Goal: Task Accomplishment & Management: Manage account settings

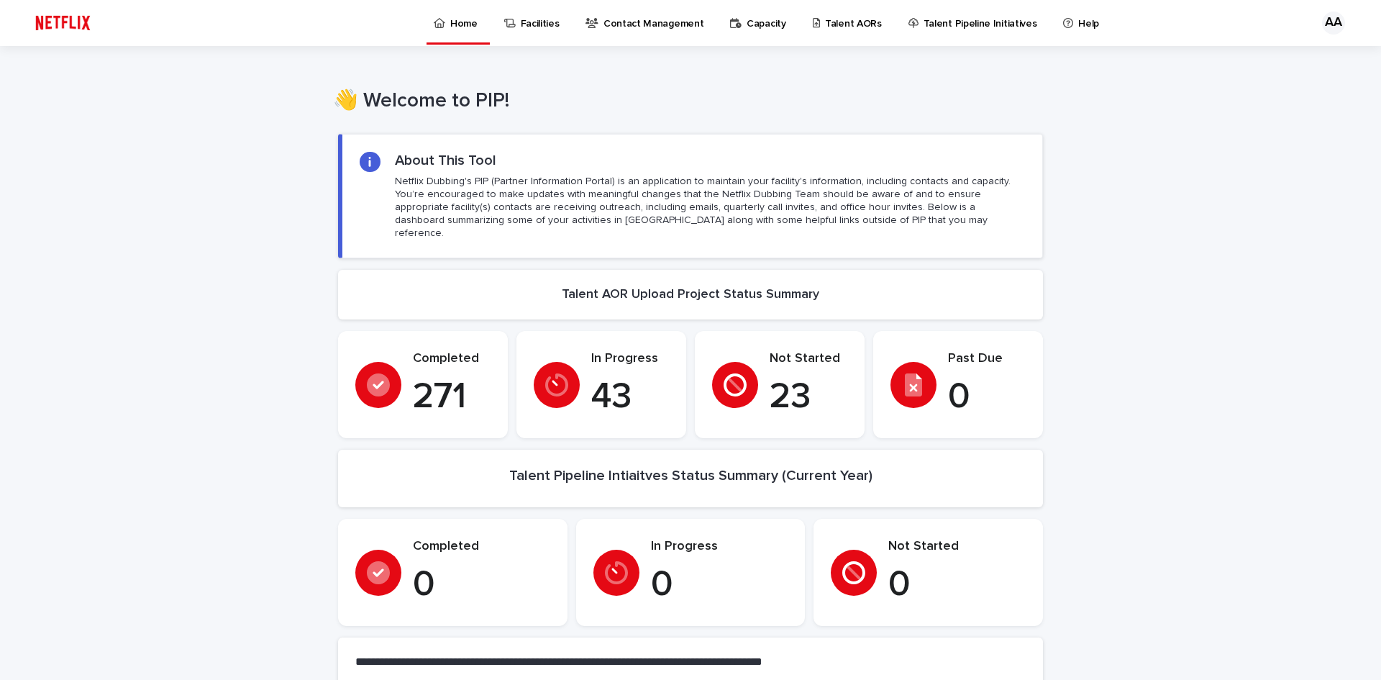
drag, startPoint x: 212, startPoint y: 180, endPoint x: 222, endPoint y: 135, distance: 45.6
click at [852, 22] on p "Talent AORs" at bounding box center [853, 15] width 57 height 30
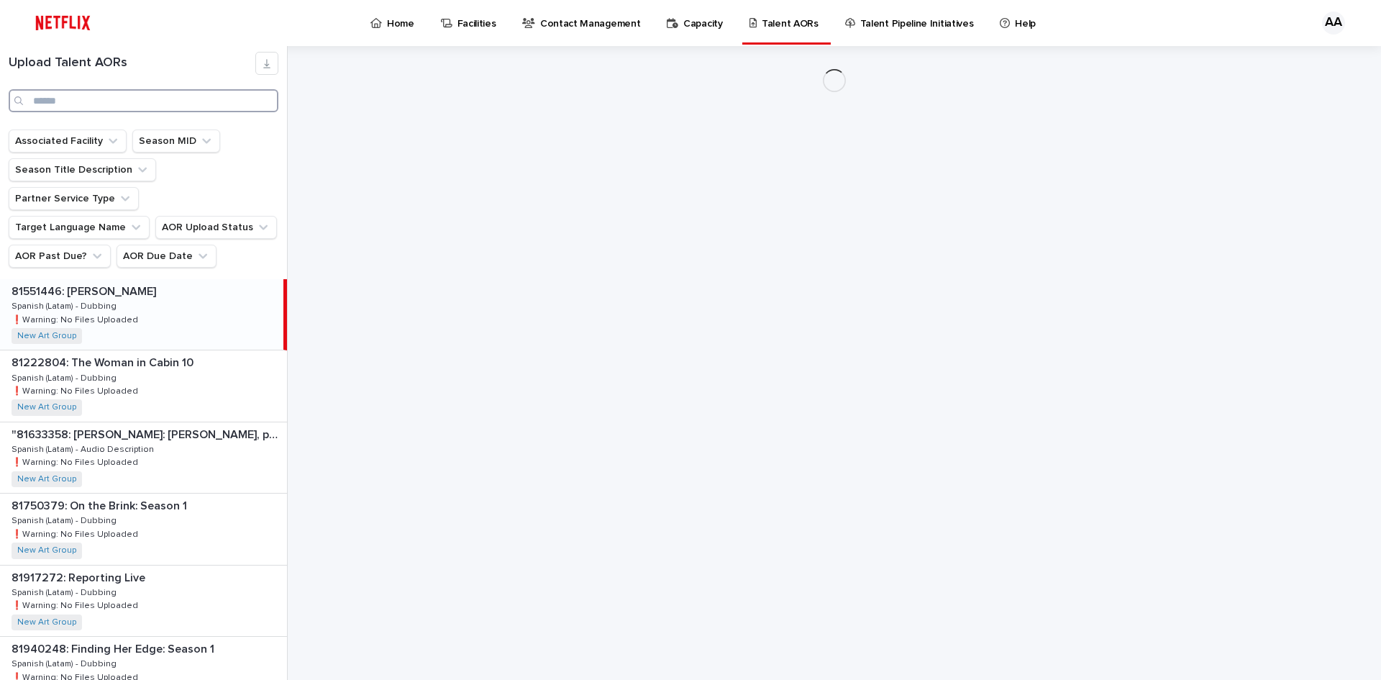
click at [200, 108] on input "Search" at bounding box center [144, 100] width 270 height 23
paste input "********"
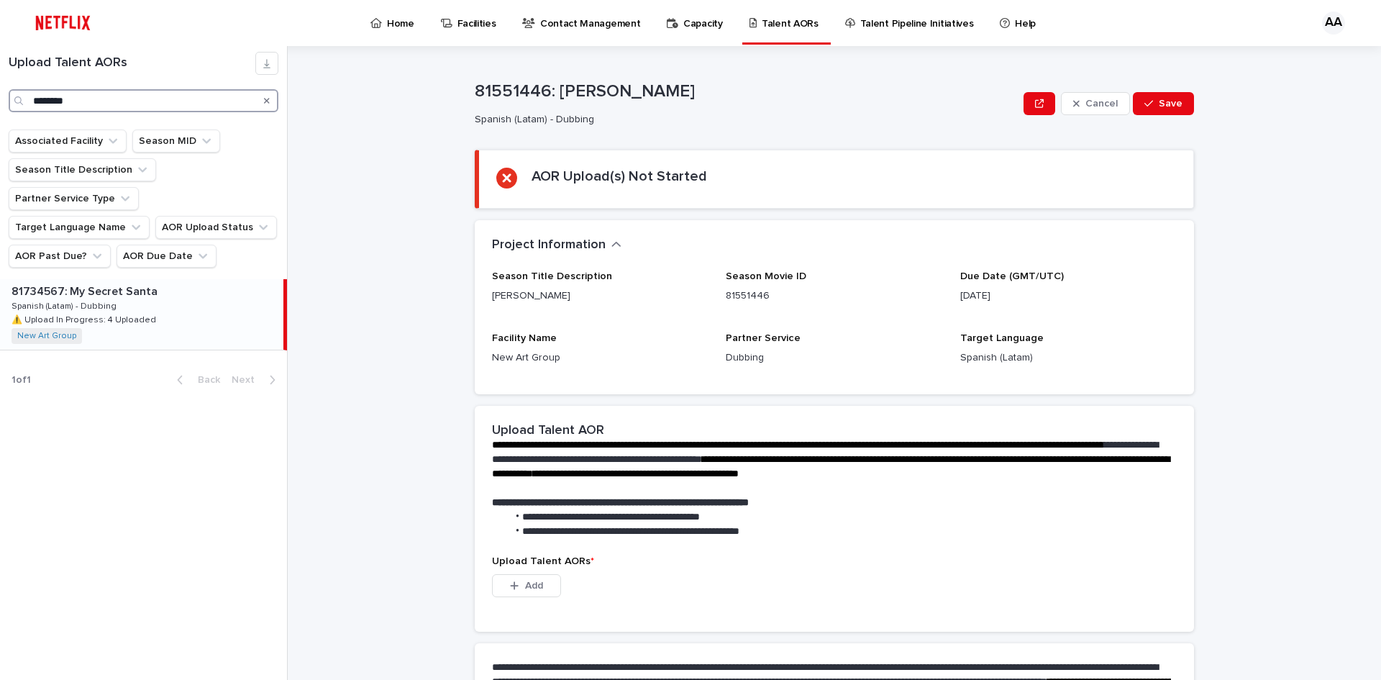
type input "********"
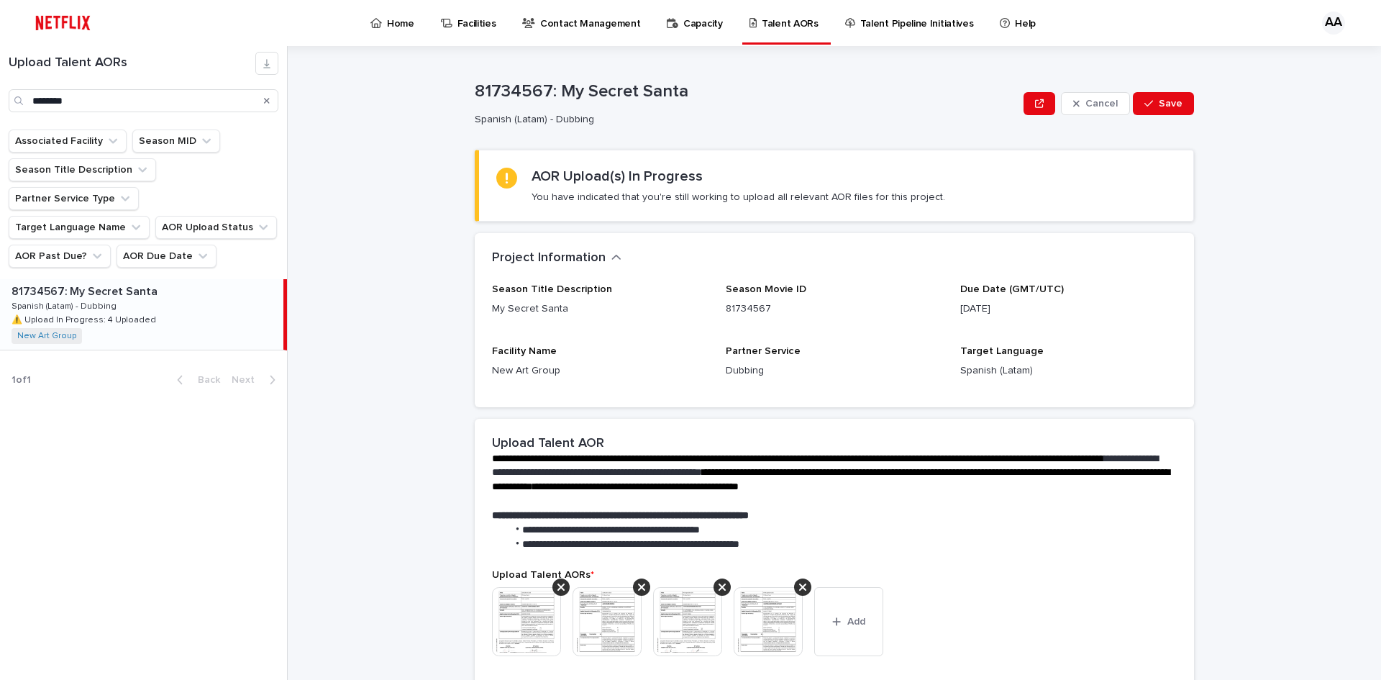
click at [203, 285] on p at bounding box center [145, 292] width 266 height 14
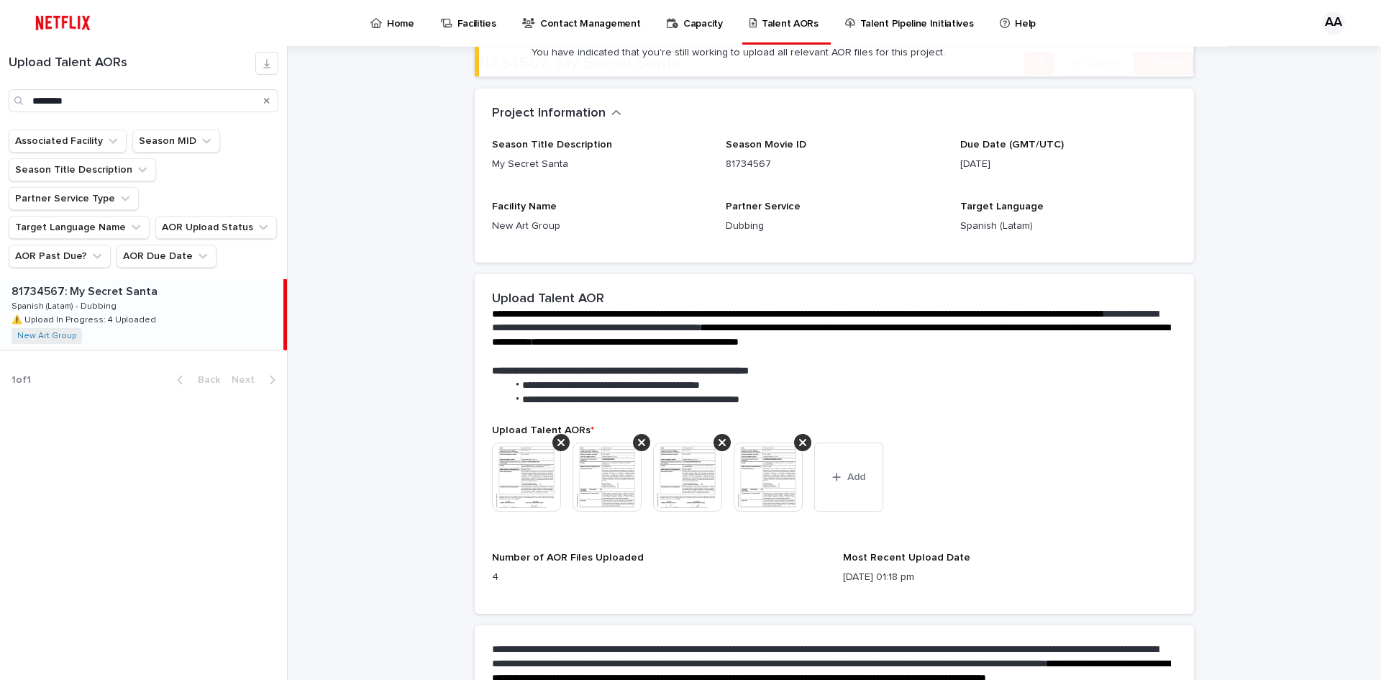
scroll to position [309, 0]
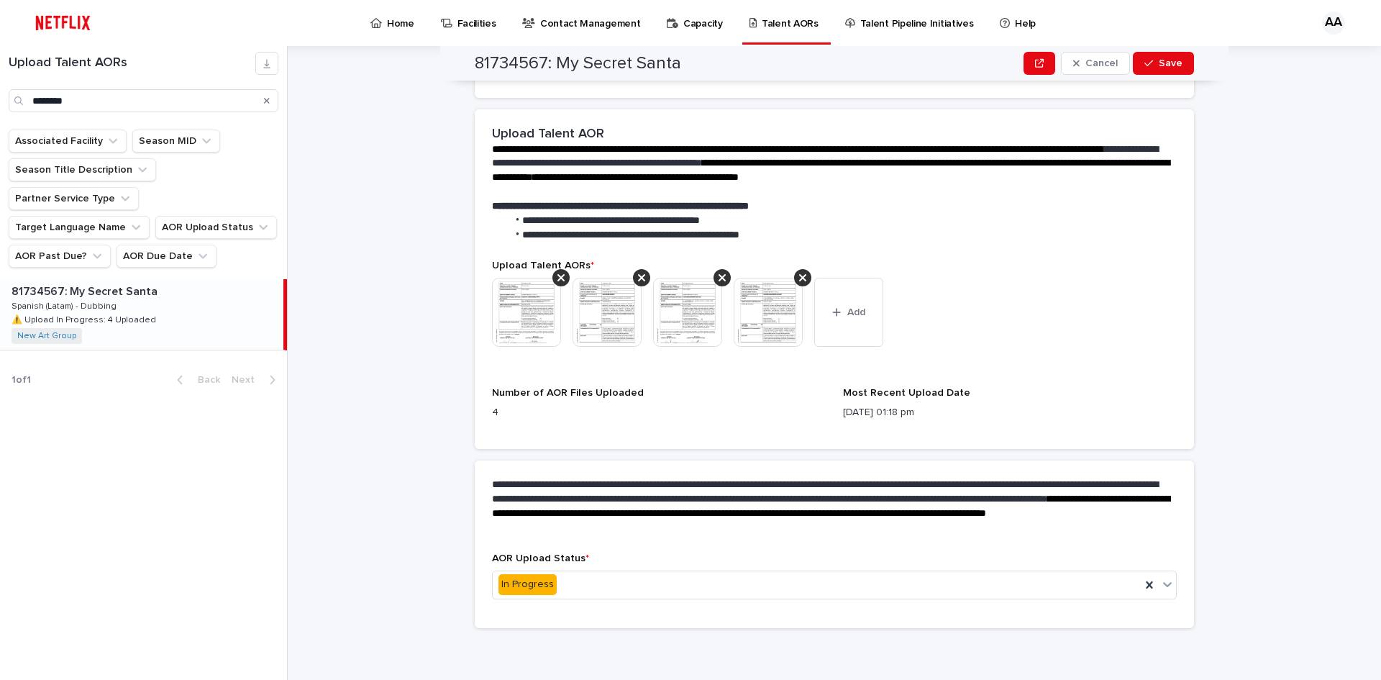
click at [545, 325] on img at bounding box center [526, 312] width 69 height 69
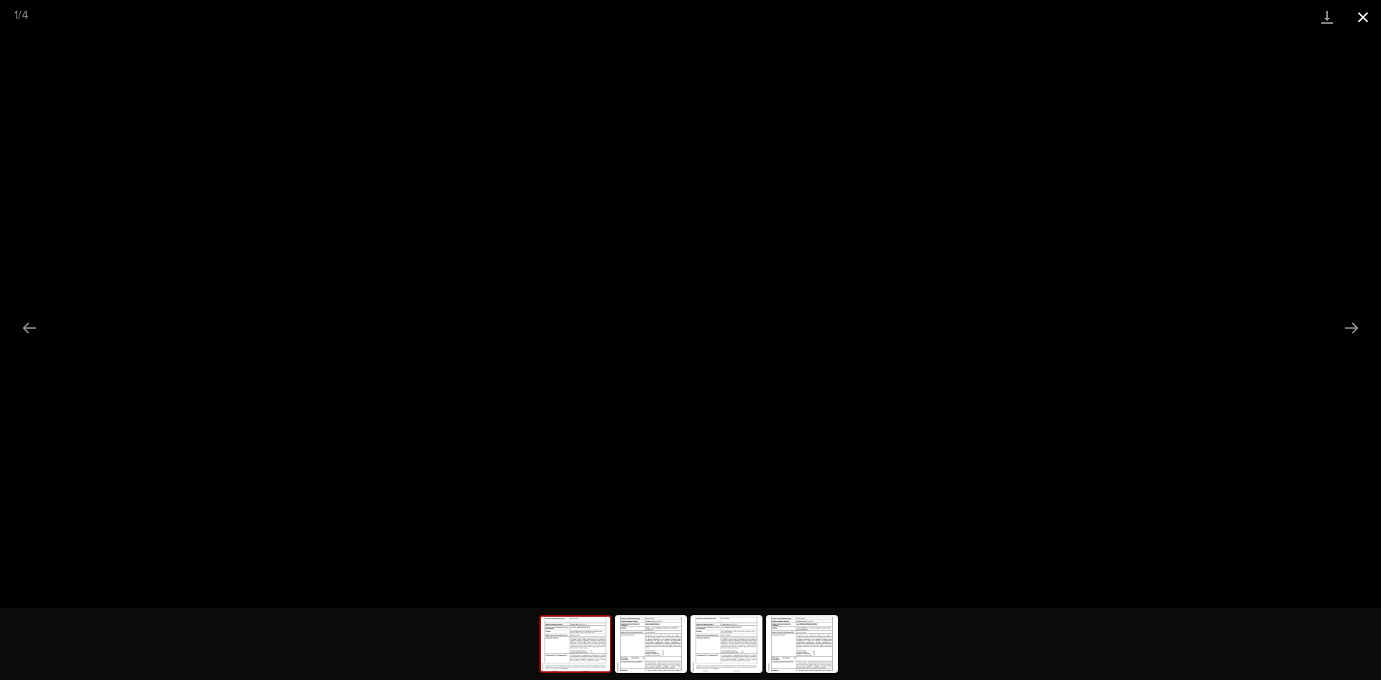
click at [1364, 32] on button "Close gallery" at bounding box center [1363, 17] width 36 height 34
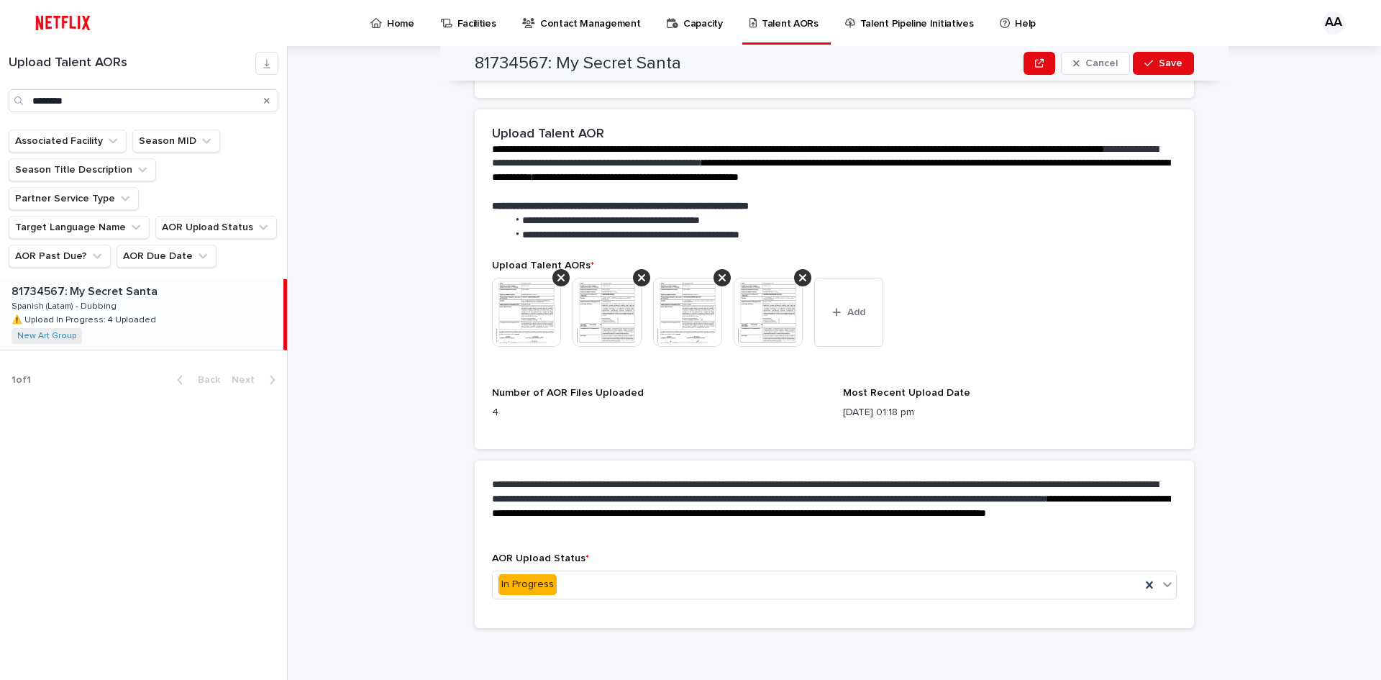
click at [627, 308] on img at bounding box center [607, 312] width 69 height 69
click at [628, 302] on body "Home Facilities Contact Management Capacity Talent AORs Talent Pipeline Initiat…" at bounding box center [690, 340] width 1381 height 680
click at [630, 322] on img at bounding box center [607, 312] width 69 height 69
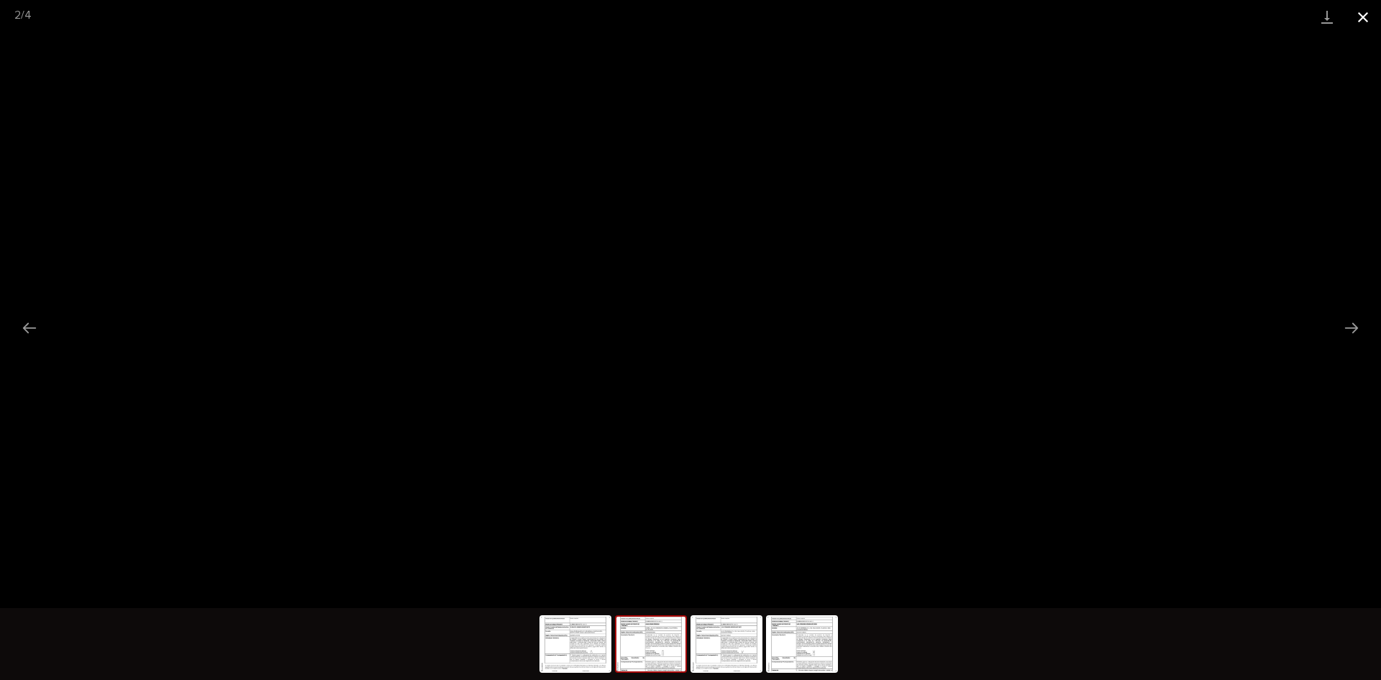
click at [1367, 28] on button "Close gallery" at bounding box center [1363, 17] width 36 height 34
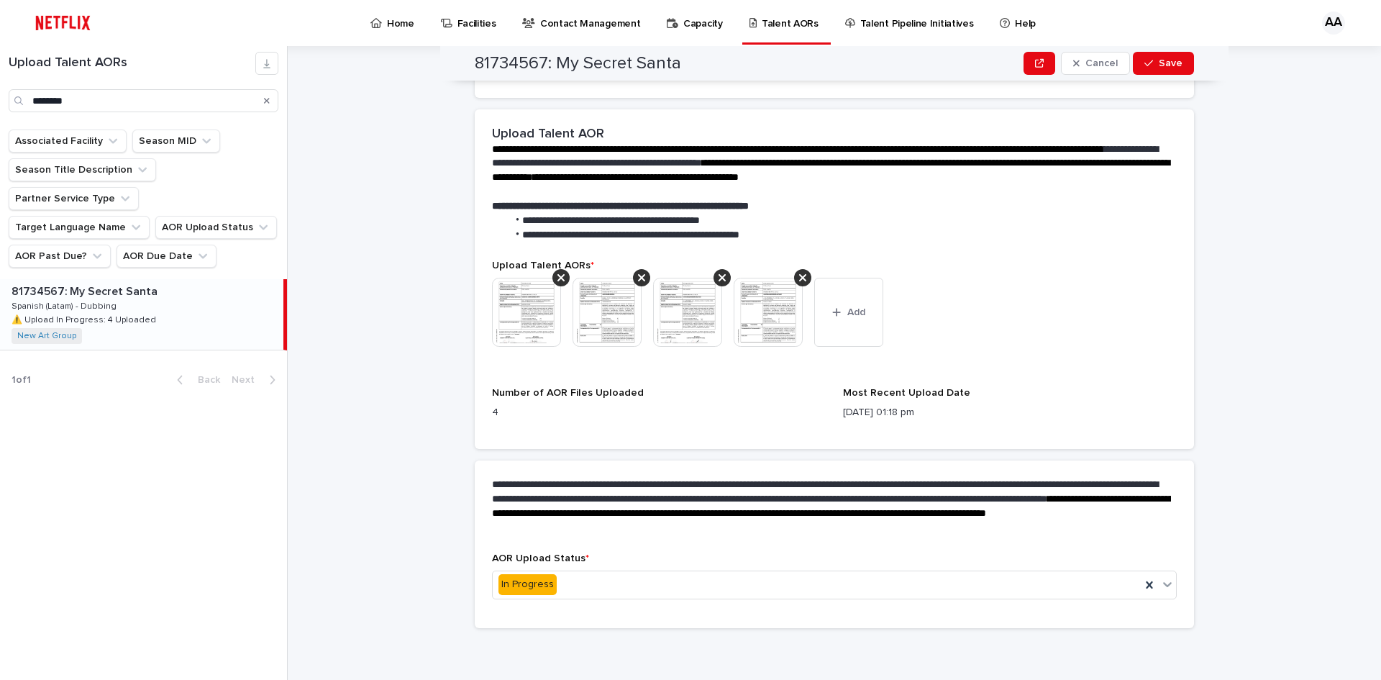
click at [680, 328] on img at bounding box center [687, 312] width 69 height 69
click at [778, 311] on img at bounding box center [768, 312] width 69 height 69
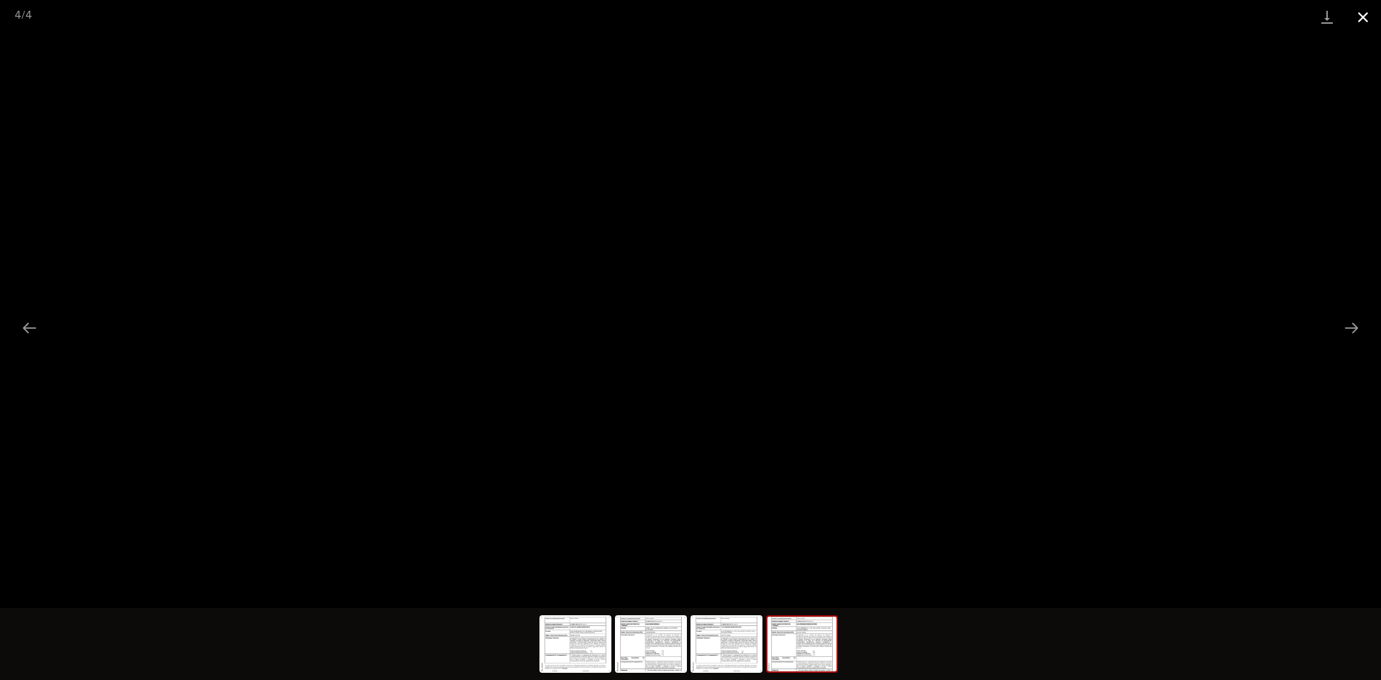
click at [1356, 22] on button "Close gallery" at bounding box center [1363, 17] width 36 height 34
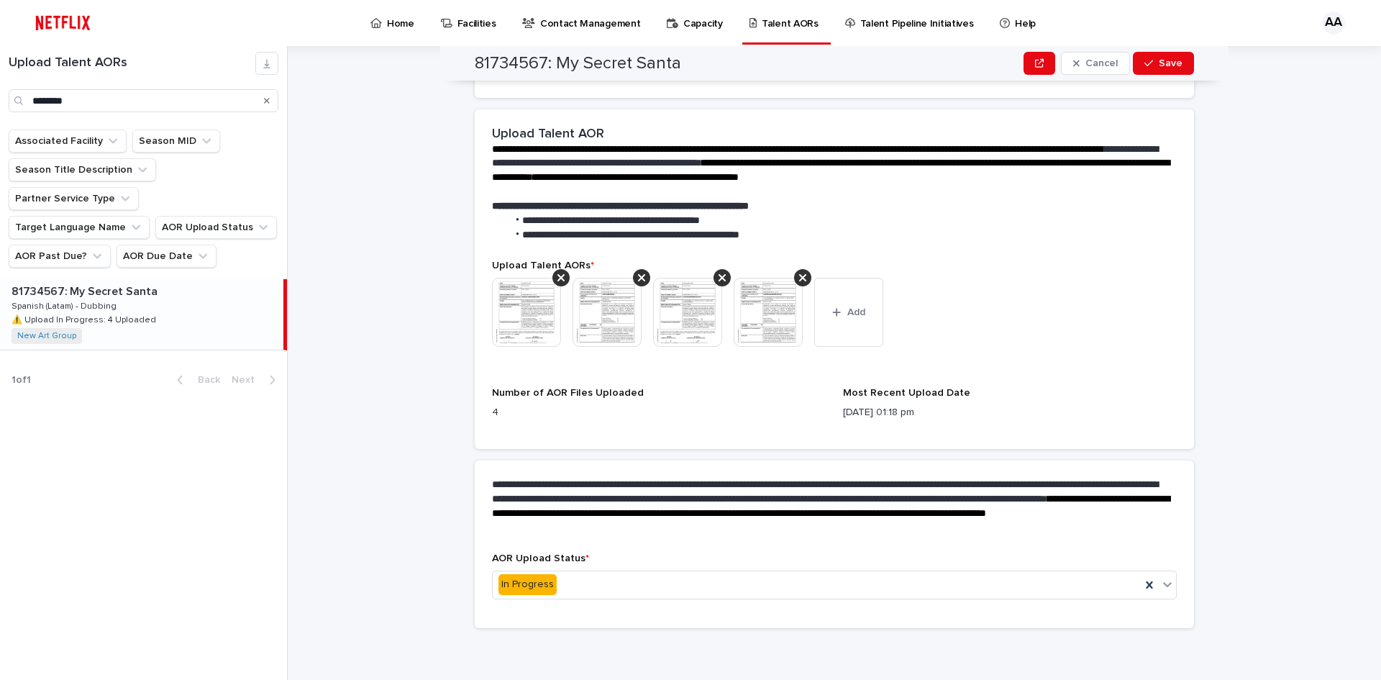
click at [696, 306] on img at bounding box center [687, 312] width 69 height 69
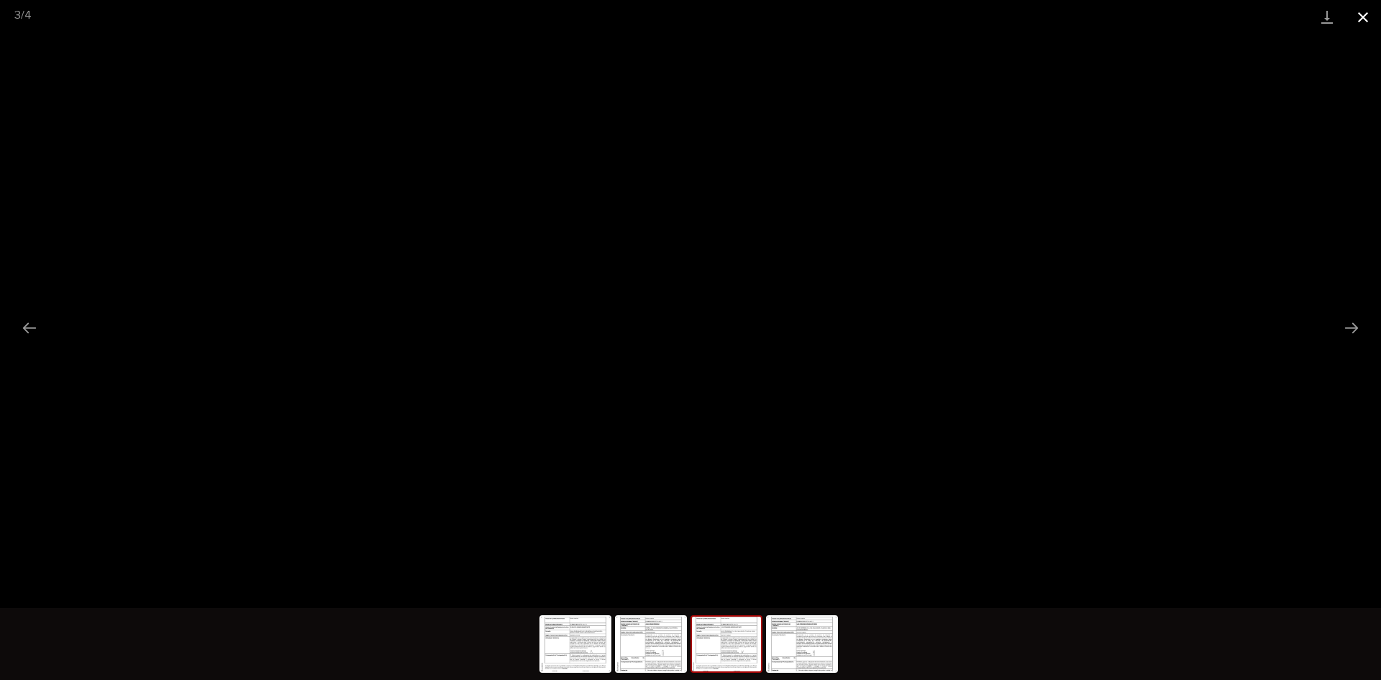
click at [1360, 23] on button "Close gallery" at bounding box center [1363, 17] width 36 height 34
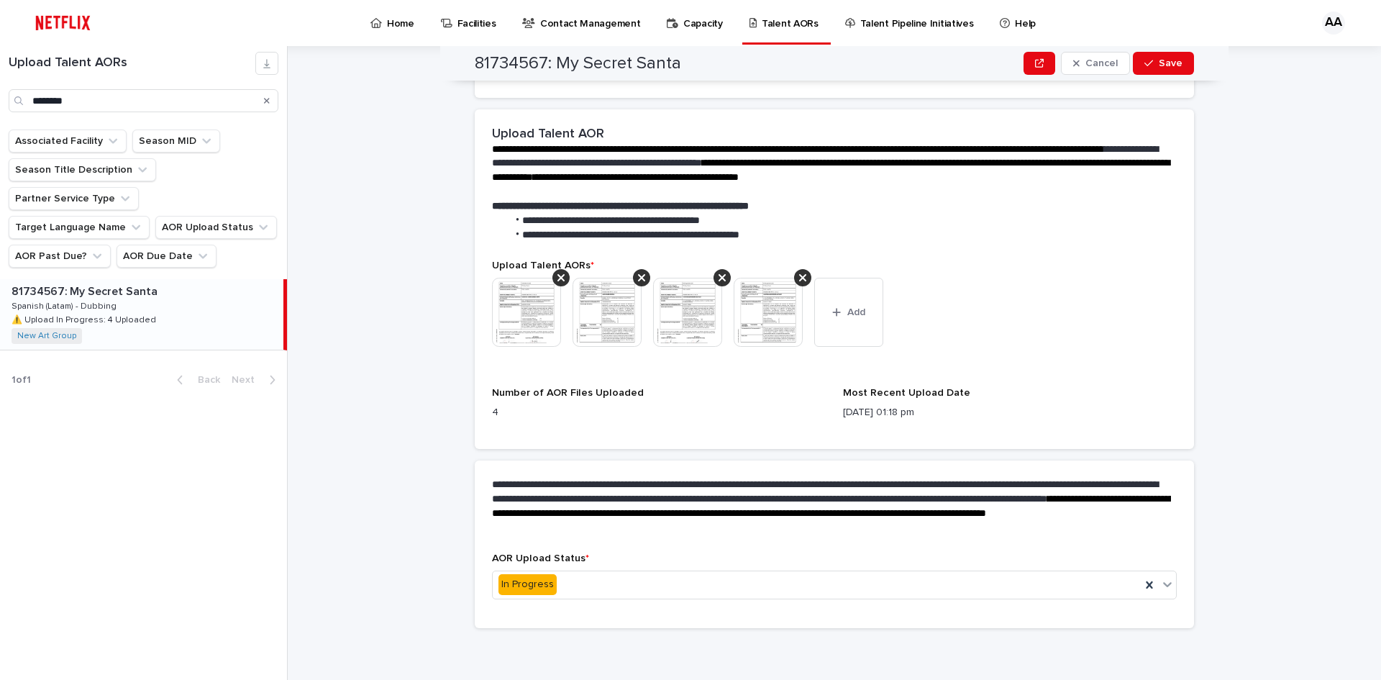
click at [520, 301] on img at bounding box center [526, 312] width 69 height 69
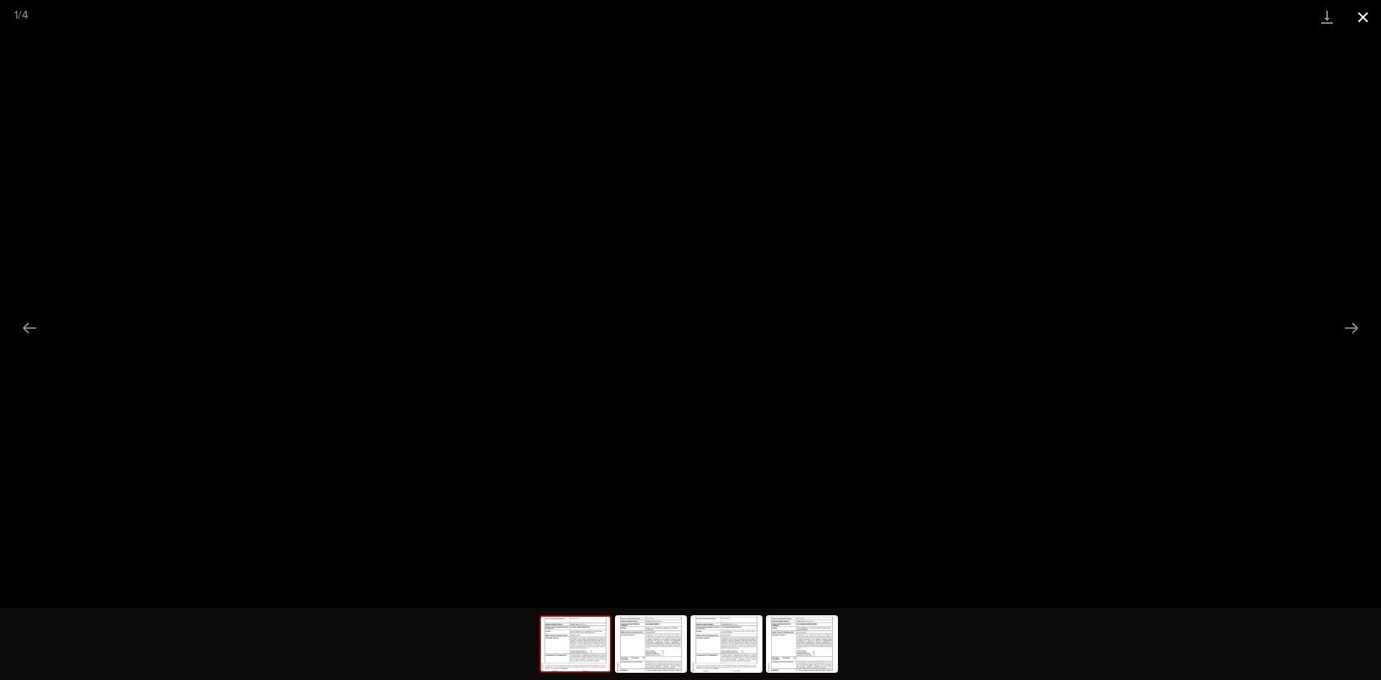
click at [1360, 22] on button "Close gallery" at bounding box center [1363, 17] width 36 height 34
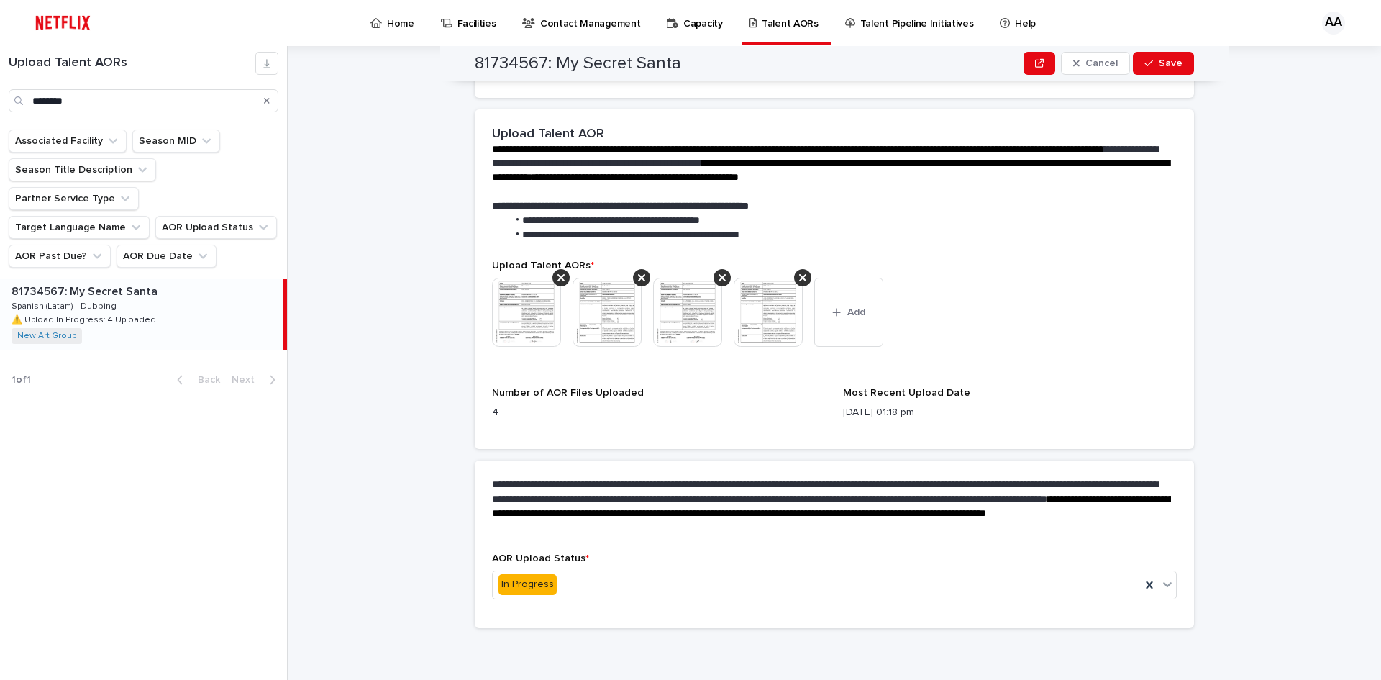
click at [627, 298] on img at bounding box center [607, 312] width 69 height 69
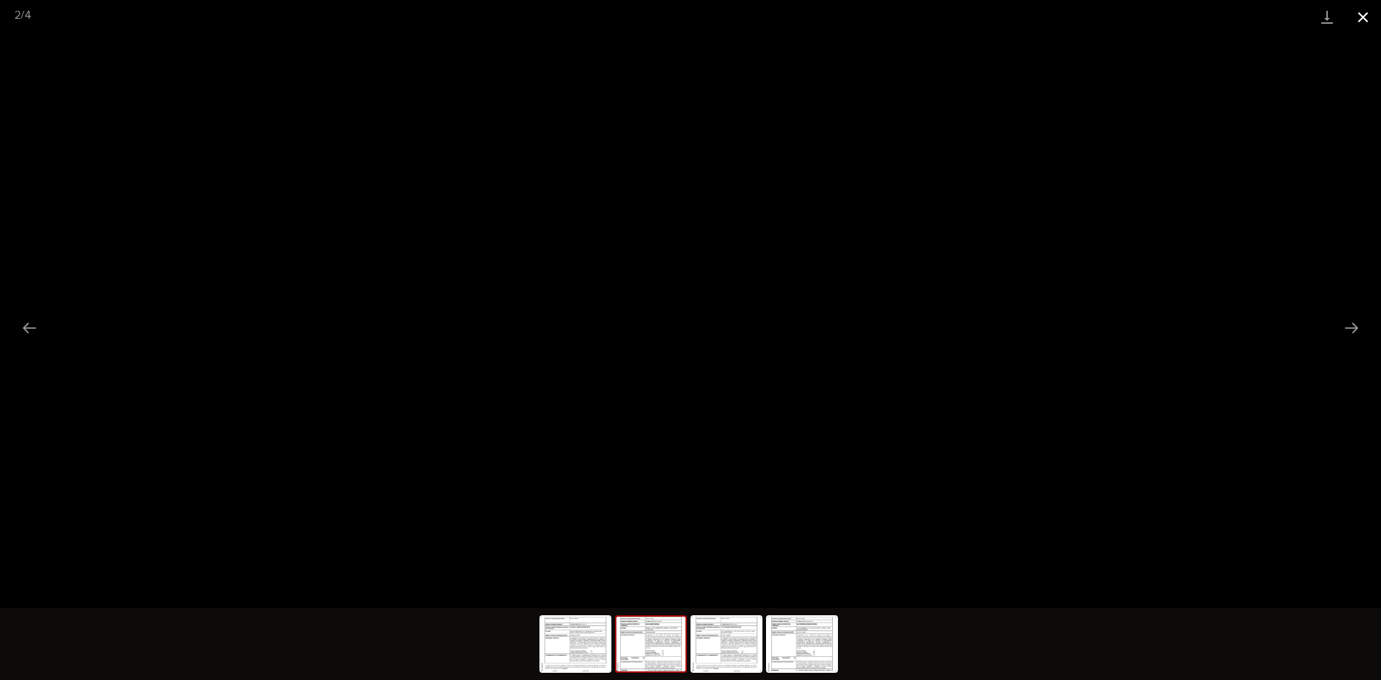
click at [1352, 26] on button "Close gallery" at bounding box center [1363, 17] width 36 height 34
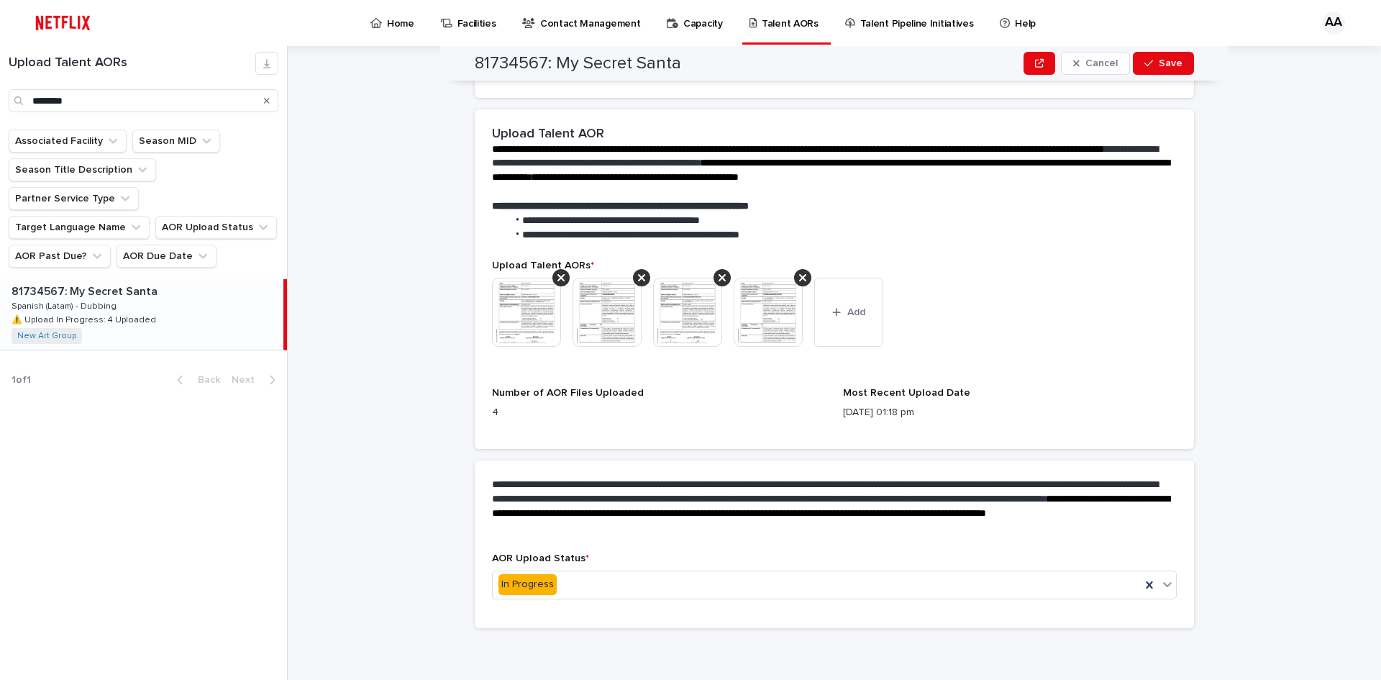
click at [620, 314] on img at bounding box center [607, 312] width 69 height 69
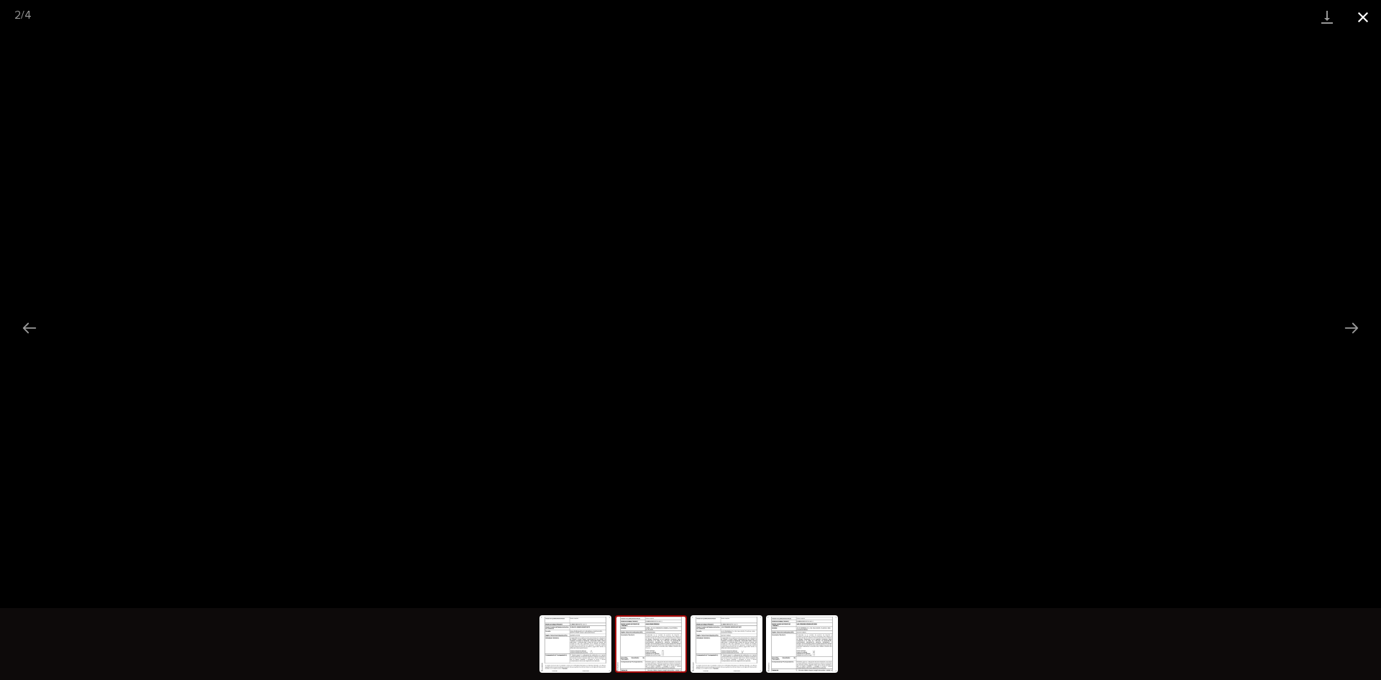
click at [1362, 12] on button "Close gallery" at bounding box center [1363, 17] width 36 height 34
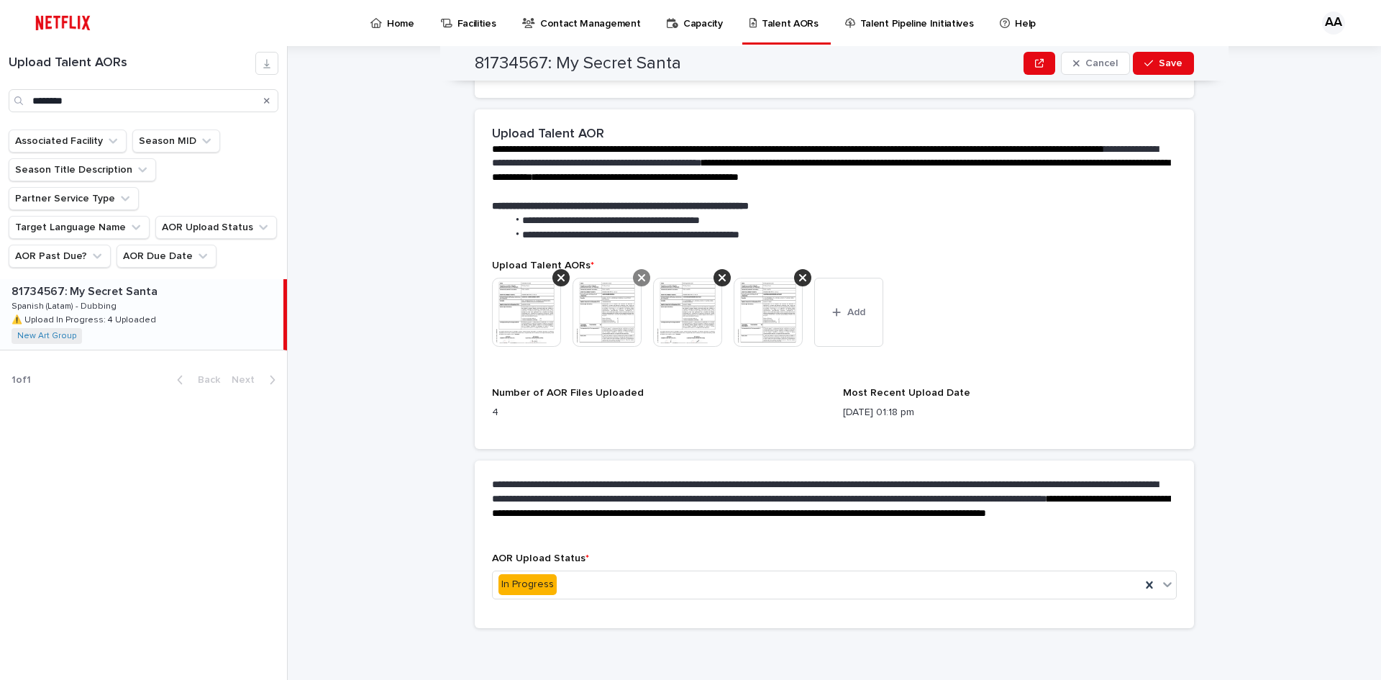
click at [638, 275] on icon at bounding box center [641, 278] width 7 height 12
click at [770, 322] on button "Add" at bounding box center [768, 312] width 69 height 69
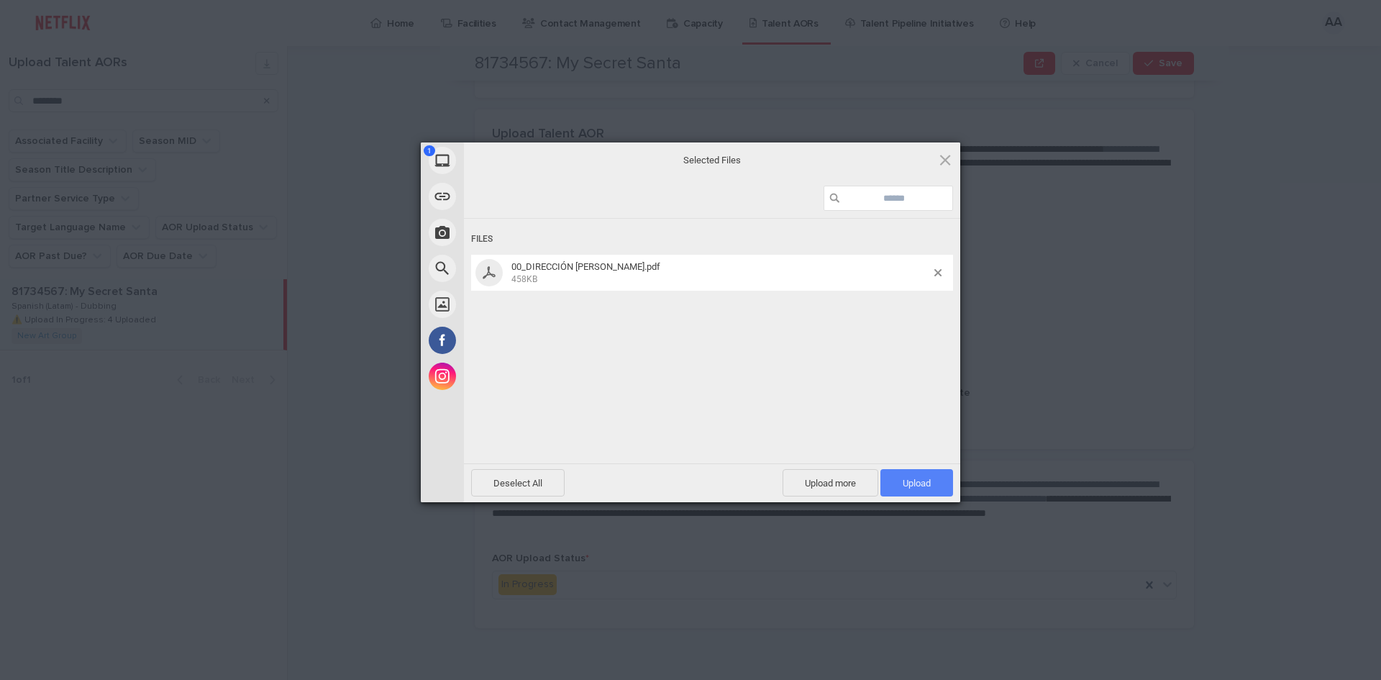
click at [902, 473] on span "Upload 1" at bounding box center [916, 482] width 73 height 27
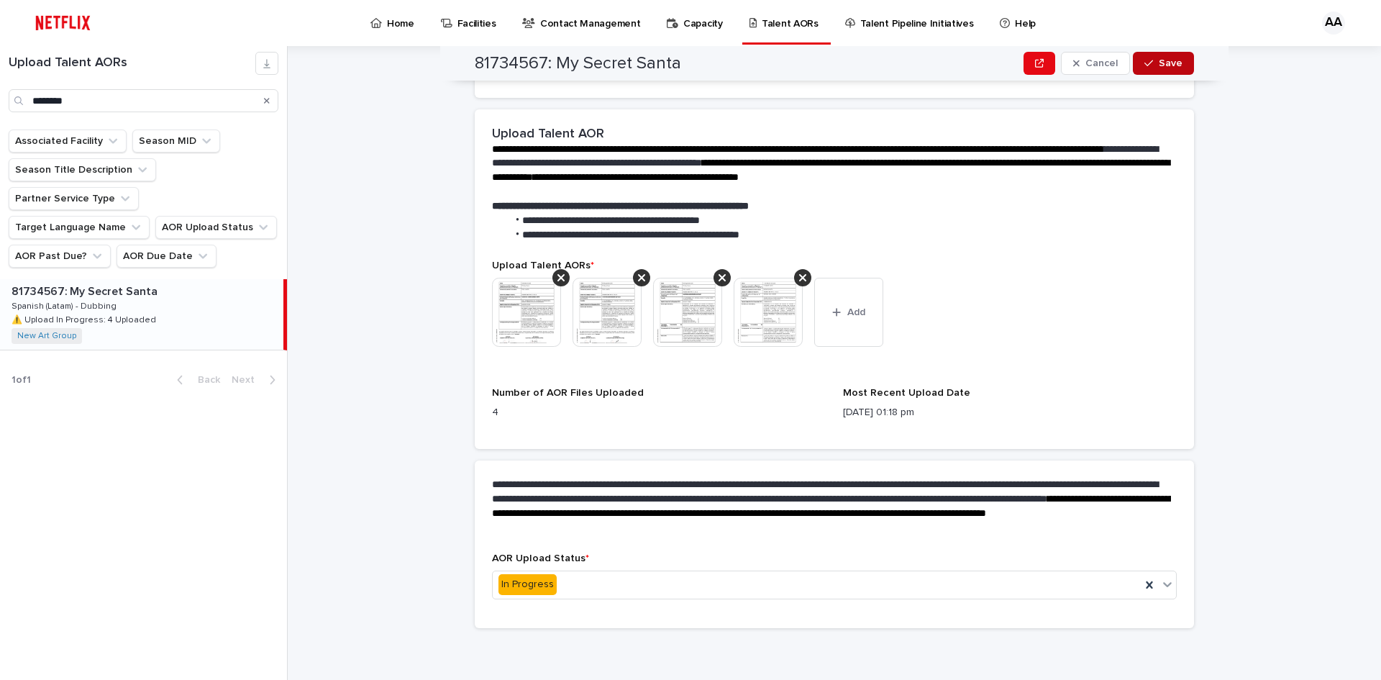
click at [1170, 67] on span "Save" at bounding box center [1171, 63] width 24 height 10
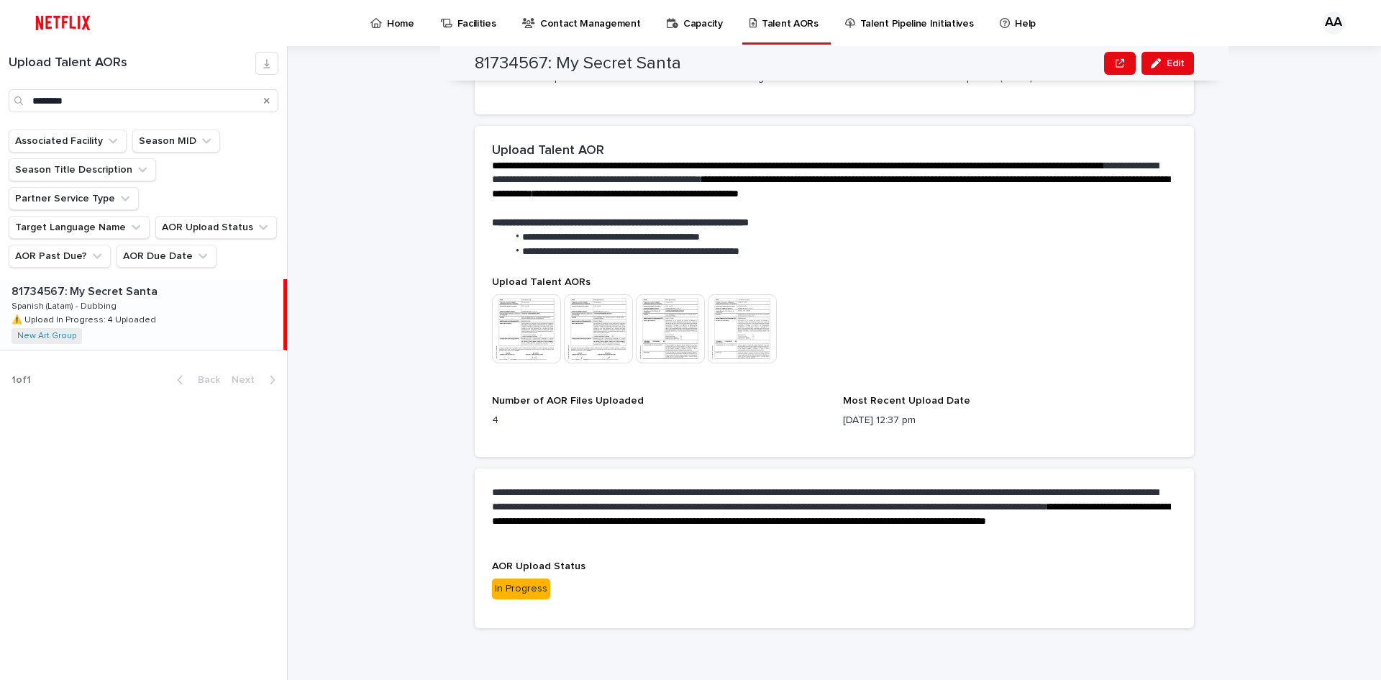
scroll to position [293, 0]
click at [533, 342] on img at bounding box center [526, 328] width 69 height 69
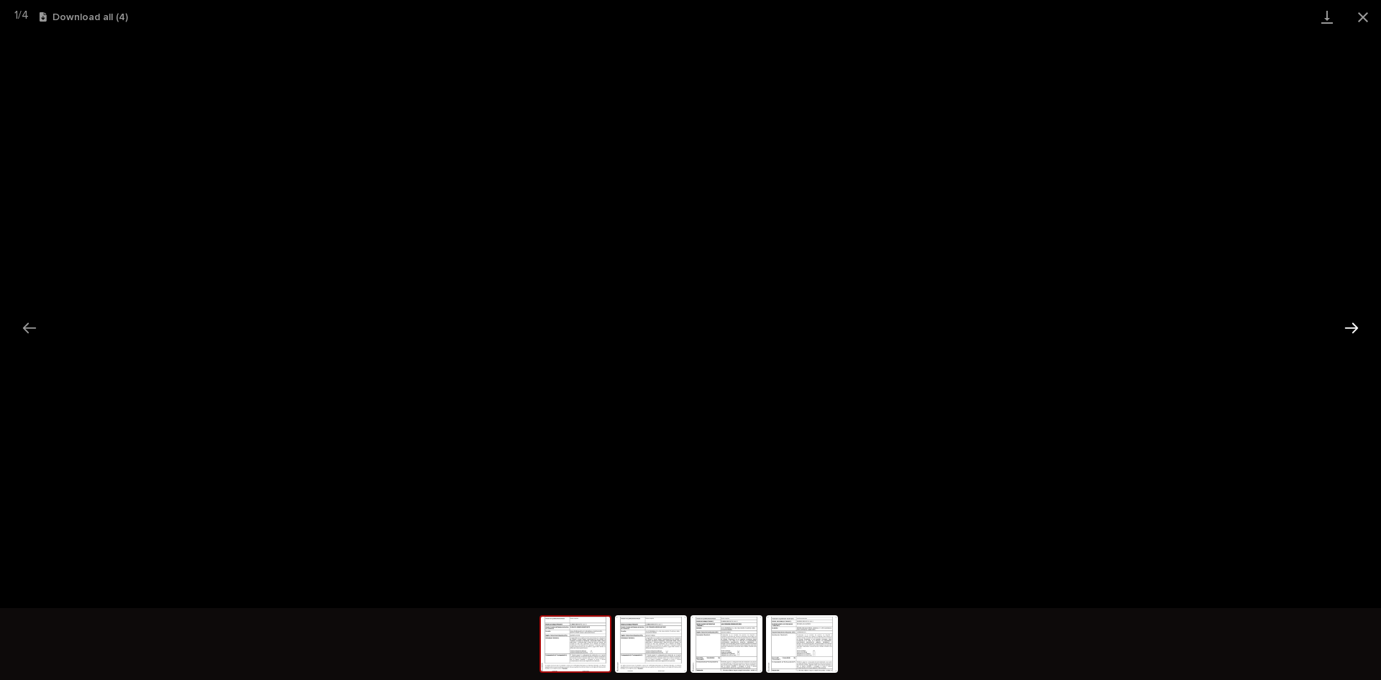
click at [1355, 332] on button "Next slide" at bounding box center [1351, 328] width 30 height 28
click at [19, 334] on button "Previous slide" at bounding box center [29, 328] width 30 height 28
click at [1352, 332] on button "Next slide" at bounding box center [1351, 328] width 30 height 28
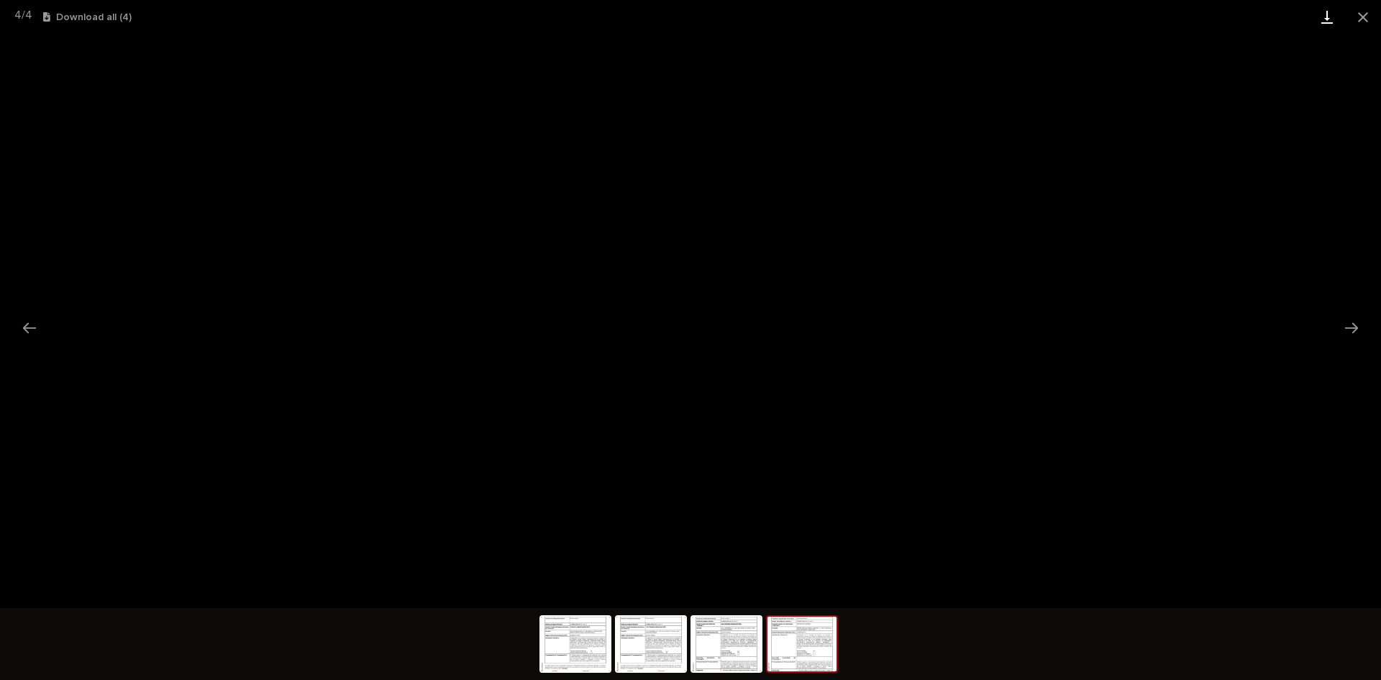
click at [1343, 20] on link "Download" at bounding box center [1327, 17] width 36 height 34
click at [1359, 19] on button "Close gallery" at bounding box center [1363, 17] width 36 height 34
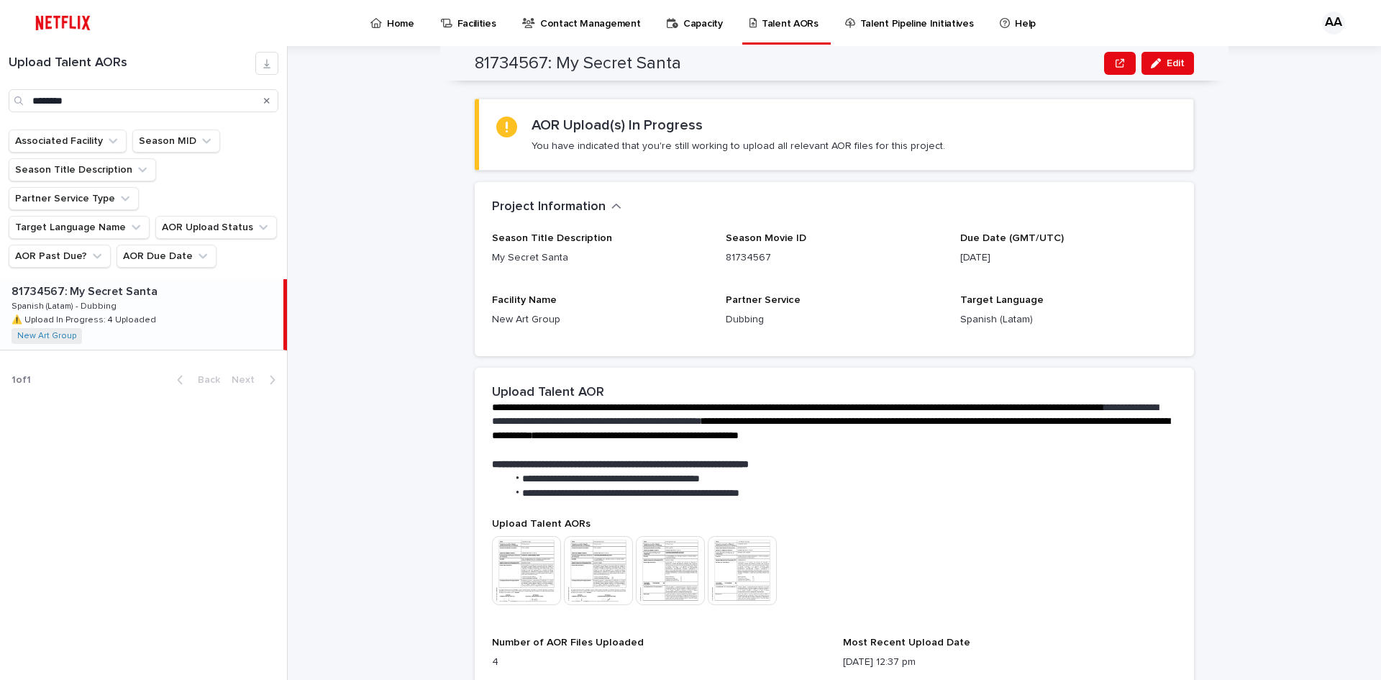
scroll to position [0, 0]
